Goal: Find contact information

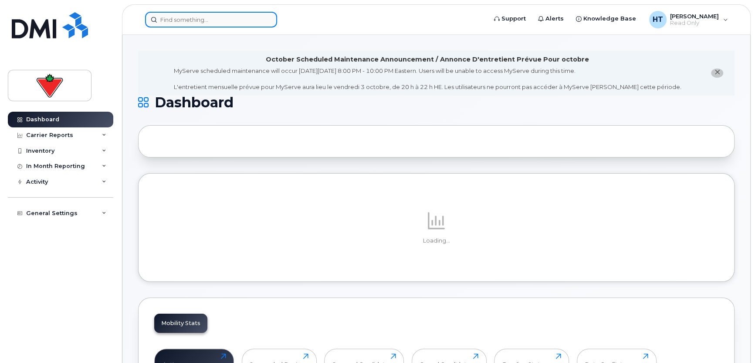
click at [206, 16] on input at bounding box center [211, 20] width 132 height 16
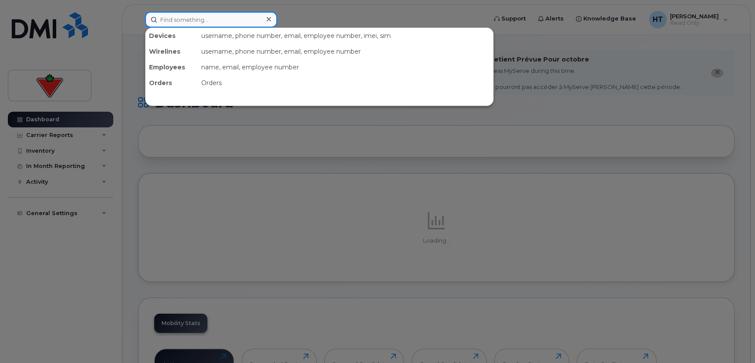
paste input "9059331710"
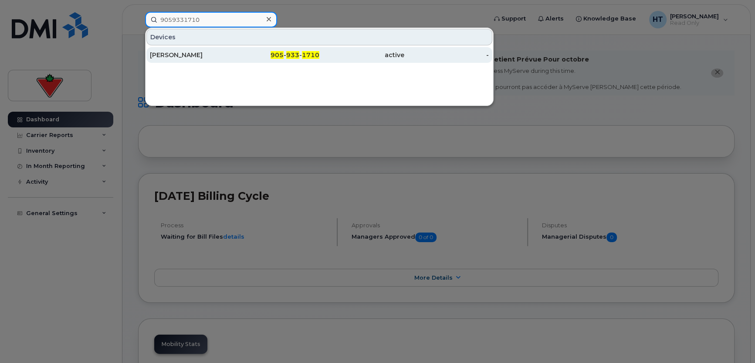
type input "9059331710"
click at [188, 56] on div "[PERSON_NAME]" at bounding box center [192, 55] width 85 height 9
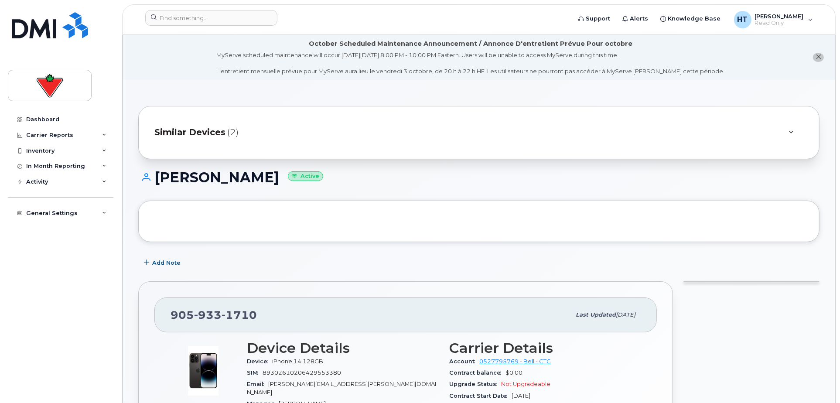
scroll to position [194, 0]
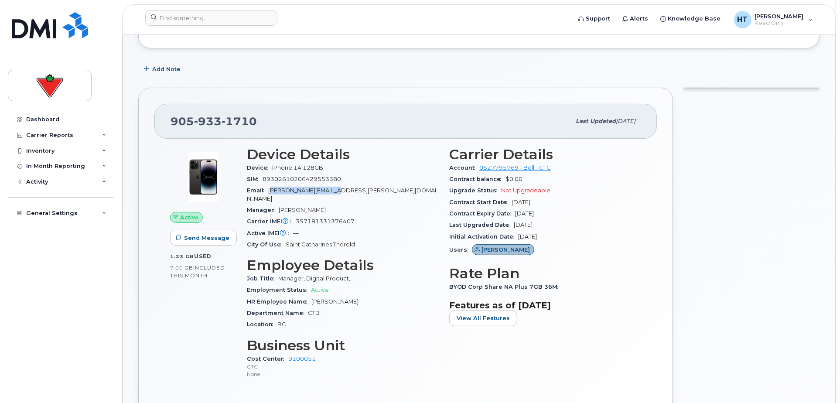
drag, startPoint x: 271, startPoint y: 189, endPoint x: 334, endPoint y: 187, distance: 62.8
click at [334, 187] on span "[PERSON_NAME][EMAIL_ADDRESS][PERSON_NAME][DOMAIN_NAME]" at bounding box center [341, 194] width 189 height 14
drag, startPoint x: 334, startPoint y: 187, endPoint x: 326, endPoint y: 189, distance: 8.5
click at [344, 188] on div "Email [PERSON_NAME][EMAIL_ADDRESS][PERSON_NAME][DOMAIN_NAME]" at bounding box center [343, 195] width 192 height 20
click at [268, 190] on span "Email" at bounding box center [257, 190] width 21 height 7
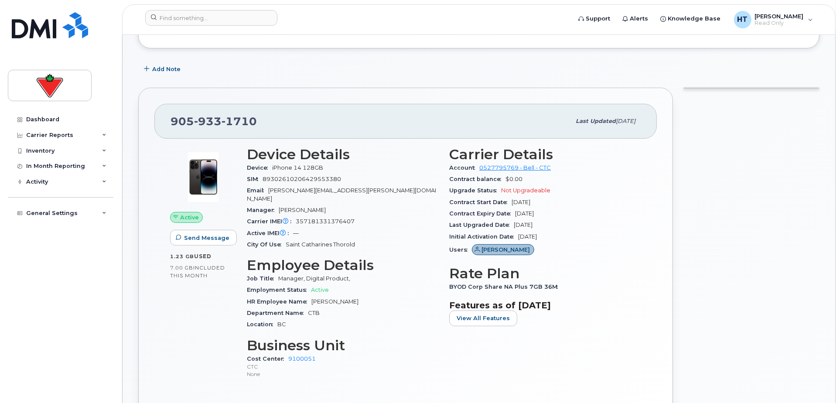
drag, startPoint x: 271, startPoint y: 190, endPoint x: 330, endPoint y: 190, distance: 59.7
click at [330, 190] on span "[PERSON_NAME][EMAIL_ADDRESS][PERSON_NAME][DOMAIN_NAME]" at bounding box center [341, 194] width 189 height 14
drag, startPoint x: 339, startPoint y: 189, endPoint x: 269, endPoint y: 189, distance: 70.6
click at [269, 189] on div "Email [PERSON_NAME][EMAIL_ADDRESS][PERSON_NAME][DOMAIN_NAME]" at bounding box center [343, 195] width 192 height 20
copy span "[PERSON_NAME][EMAIL_ADDRESS][PERSON_NAME][DOMAIN_NAME]"
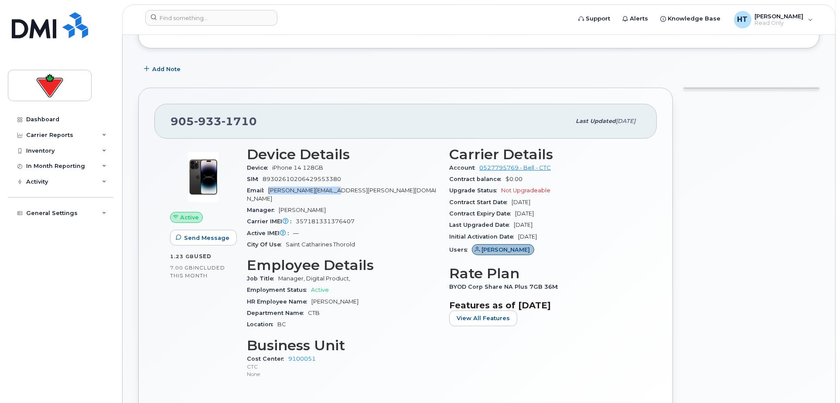
copy span "[PERSON_NAME][EMAIL_ADDRESS][PERSON_NAME][DOMAIN_NAME]"
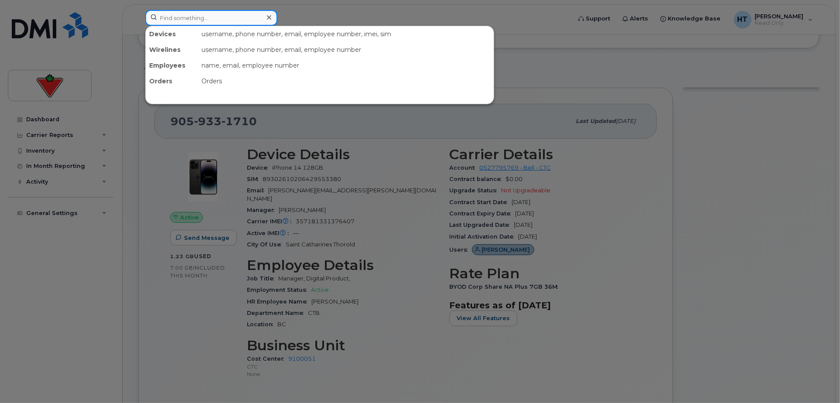
drag, startPoint x: 209, startPoint y: 13, endPoint x: 206, endPoint y: 17, distance: 5.5
click at [206, 17] on input at bounding box center [211, 18] width 132 height 16
paste input "4374523448"
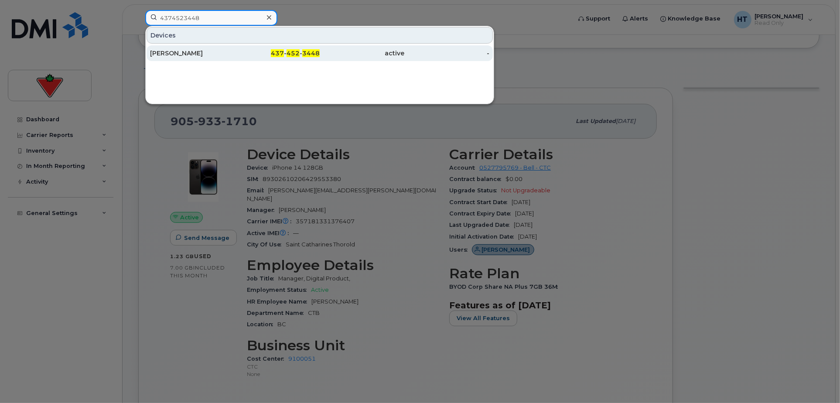
type input "4374523448"
click at [195, 53] on div "[PERSON_NAME]" at bounding box center [192, 53] width 85 height 9
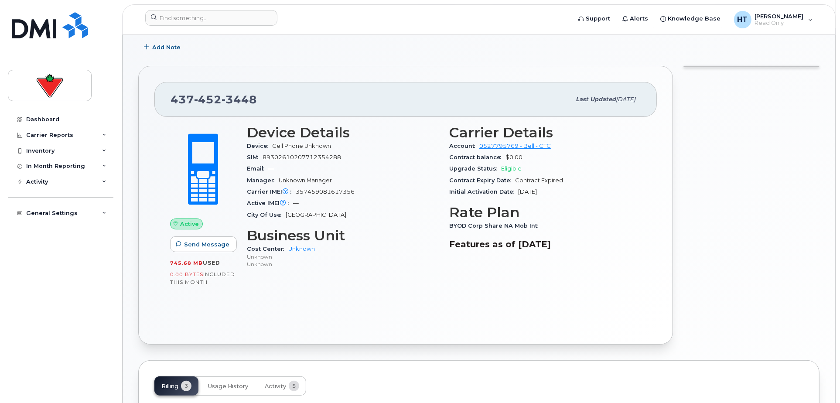
scroll to position [242, 0]
